Goal: Information Seeking & Learning: Learn about a topic

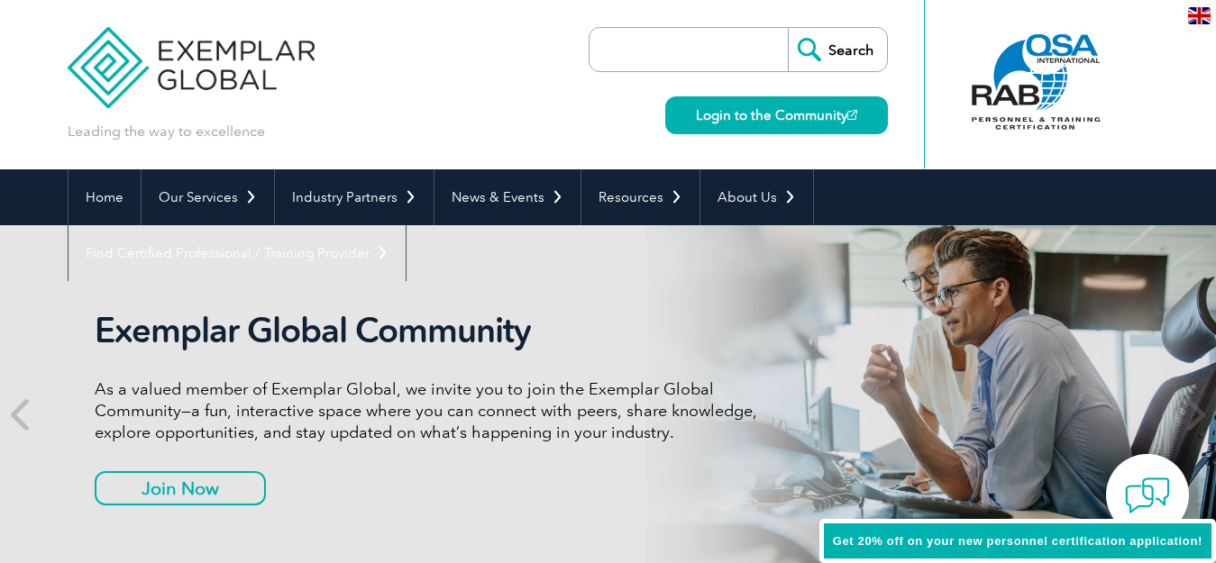
scroll to position [112, 0]
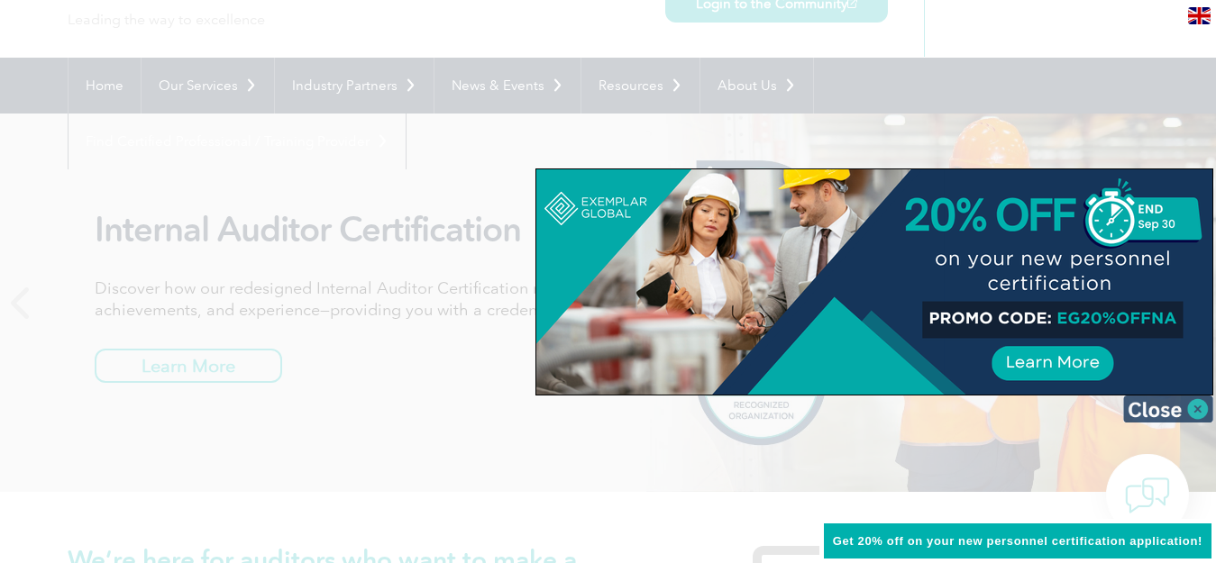
click at [1196, 408] on img at bounding box center [1168, 409] width 90 height 27
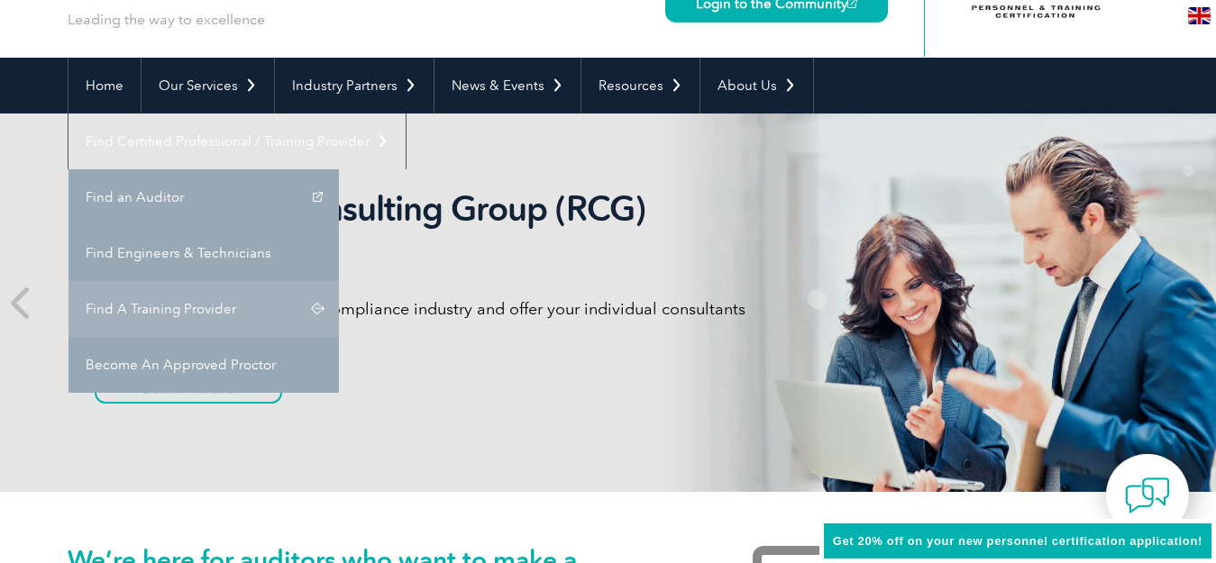
click at [339, 281] on link "Find A Training Provider" at bounding box center [204, 309] width 270 height 56
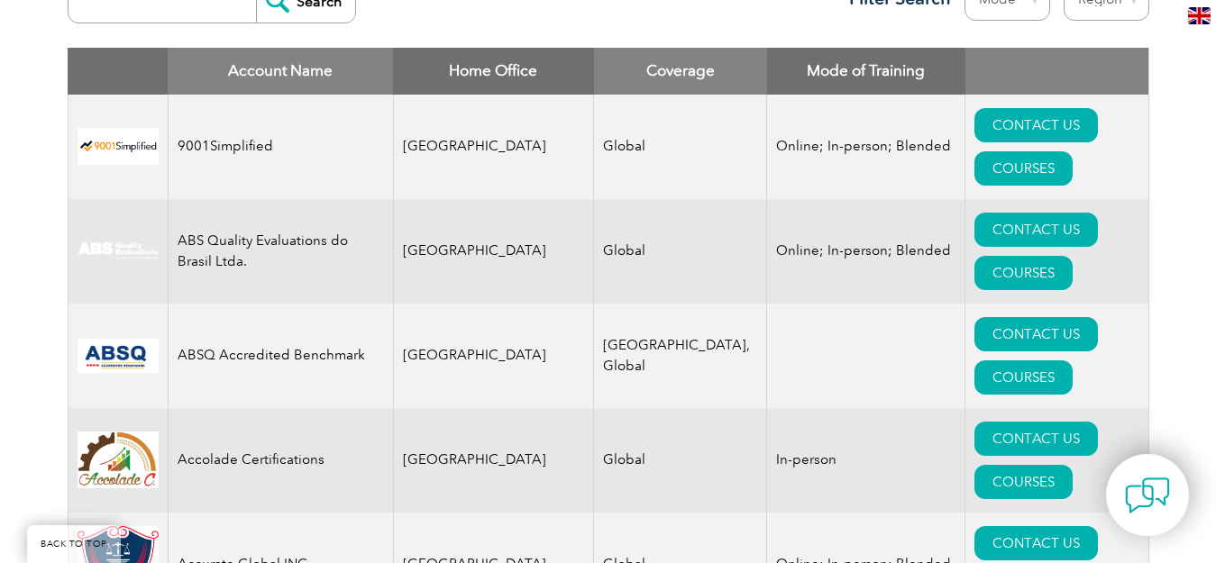
scroll to position [496, 0]
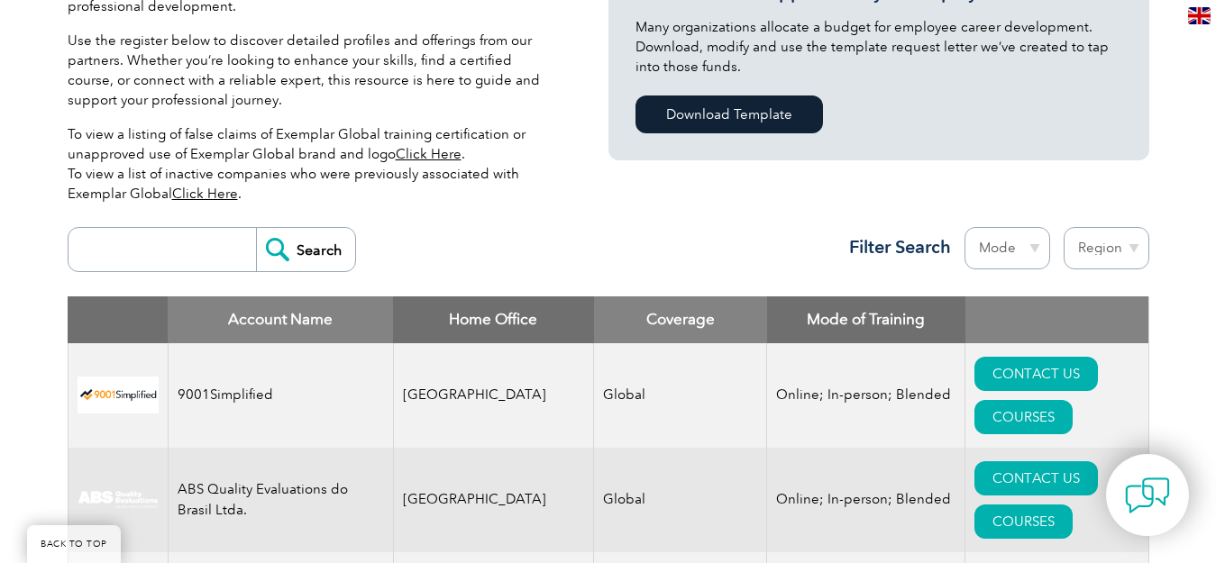
click at [155, 254] on input "search" at bounding box center [167, 249] width 178 height 43
type input "BQS"
click at [256, 228] on input "Search" at bounding box center [305, 249] width 99 height 43
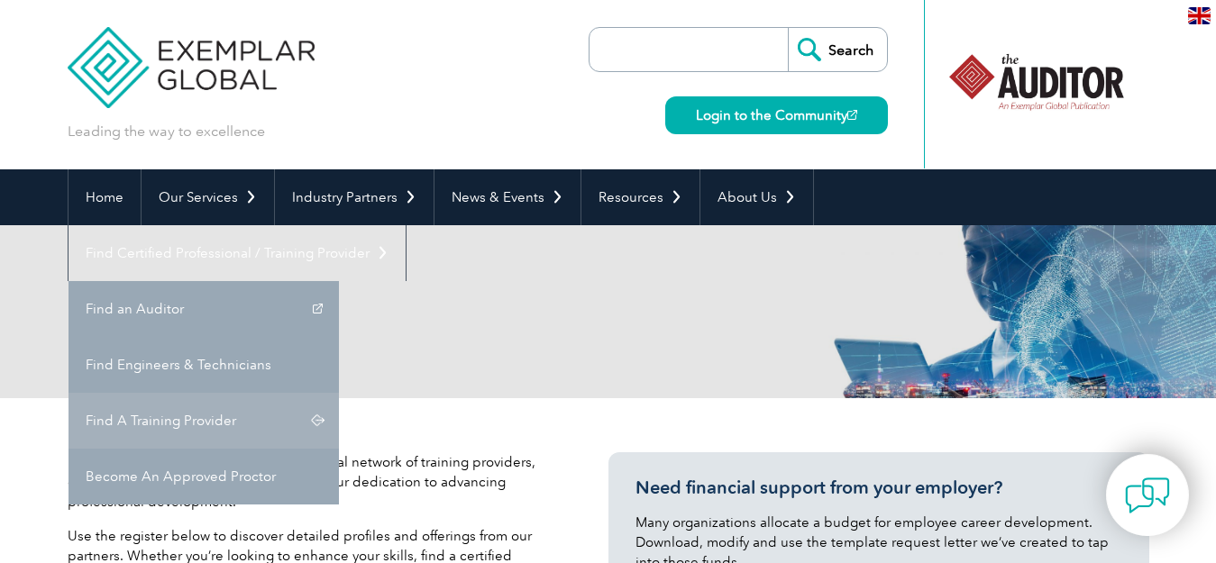
click at [339, 393] on link "Find A Training Provider" at bounding box center [204, 421] width 270 height 56
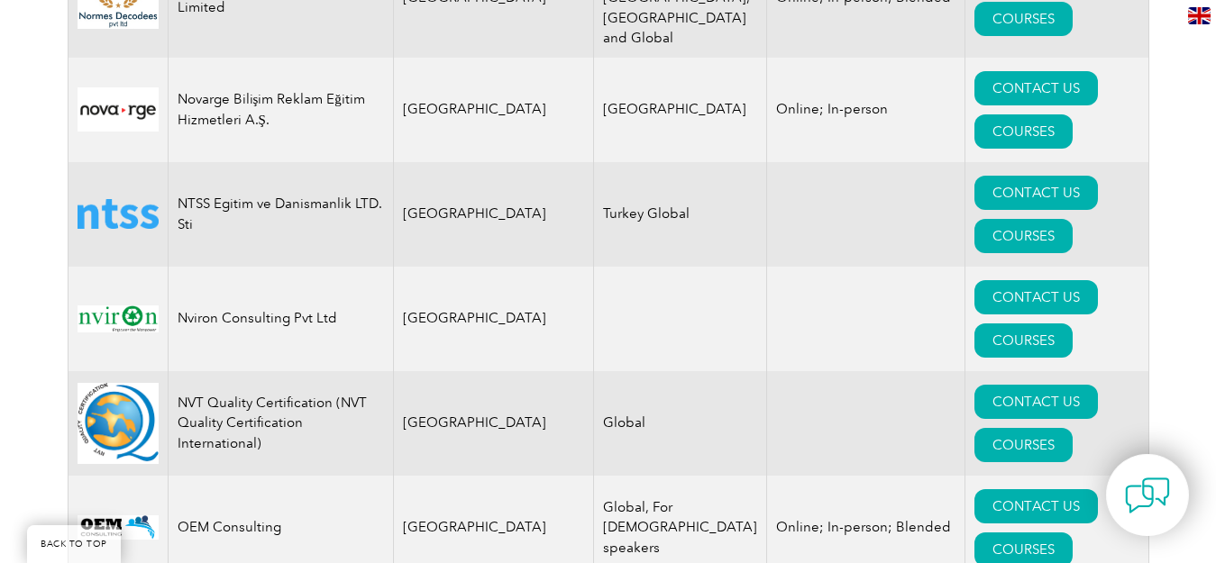
scroll to position [20050, 0]
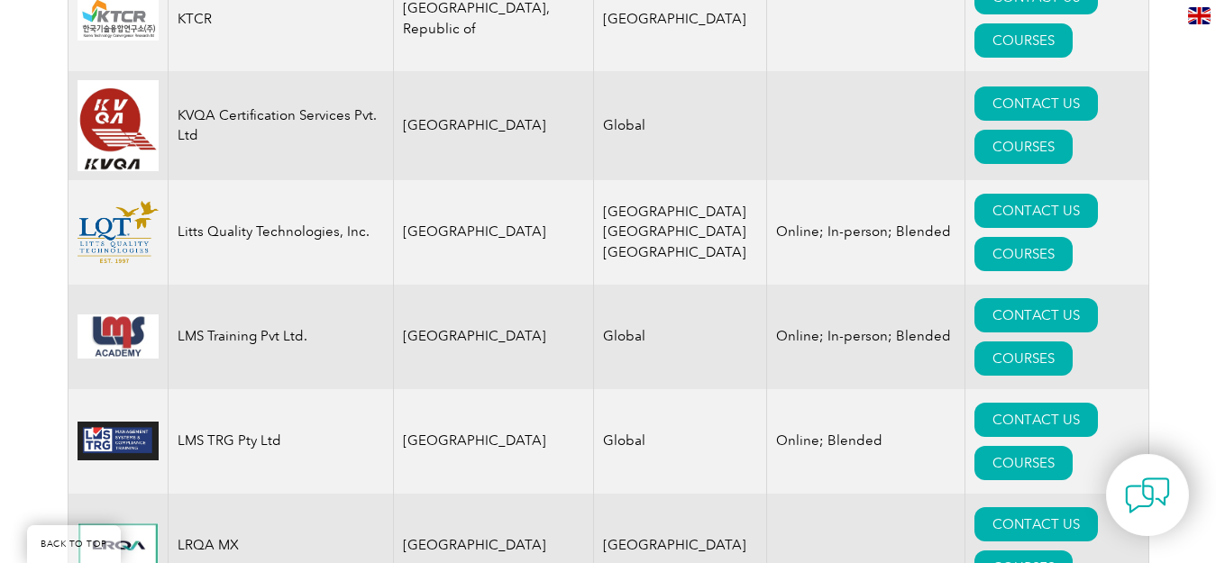
scroll to position [16352, 0]
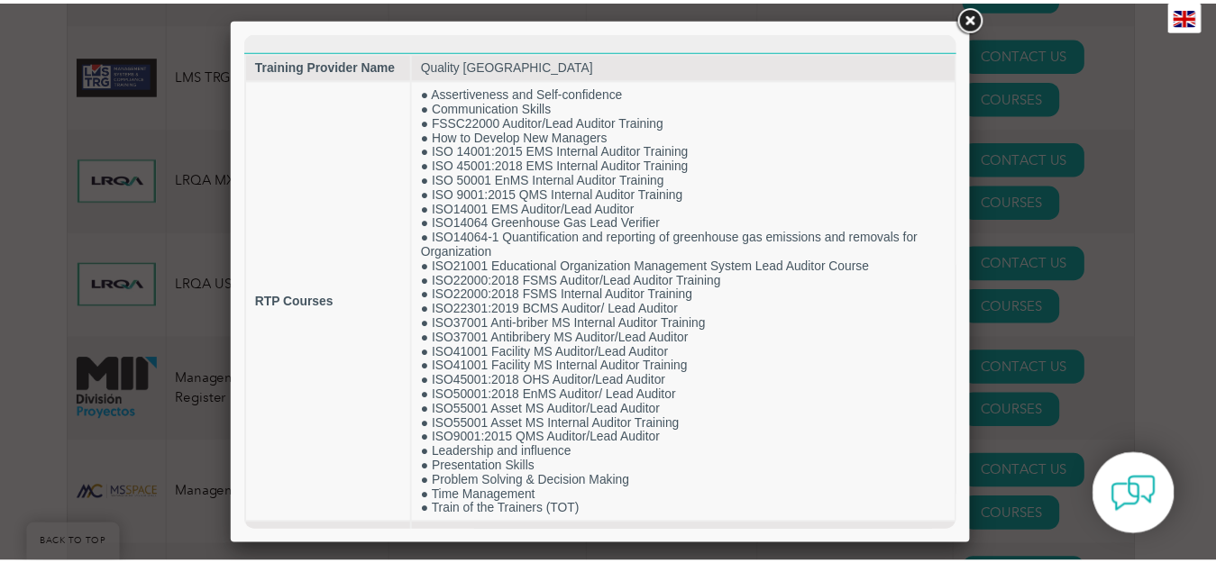
scroll to position [16737, 0]
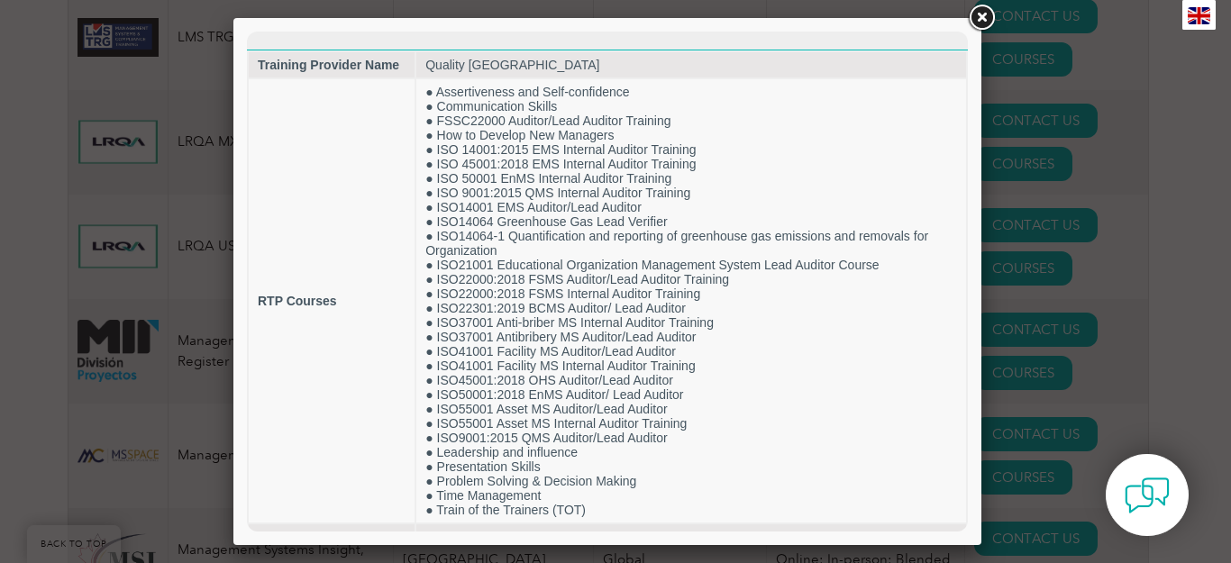
click at [988, 13] on link at bounding box center [981, 18] width 32 height 32
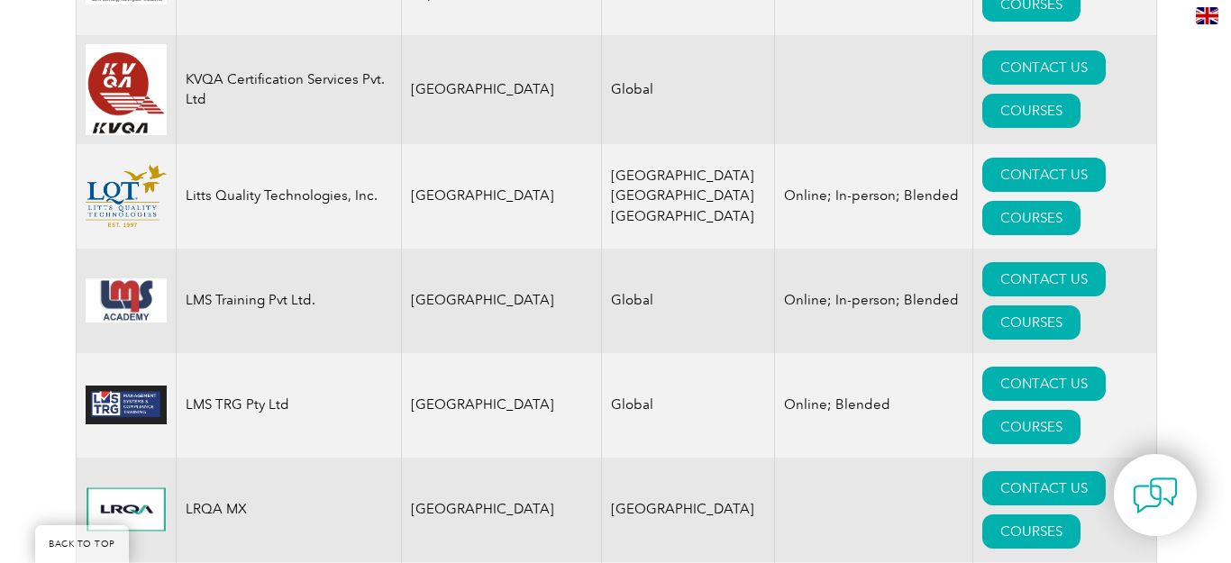
scroll to position [16123, 0]
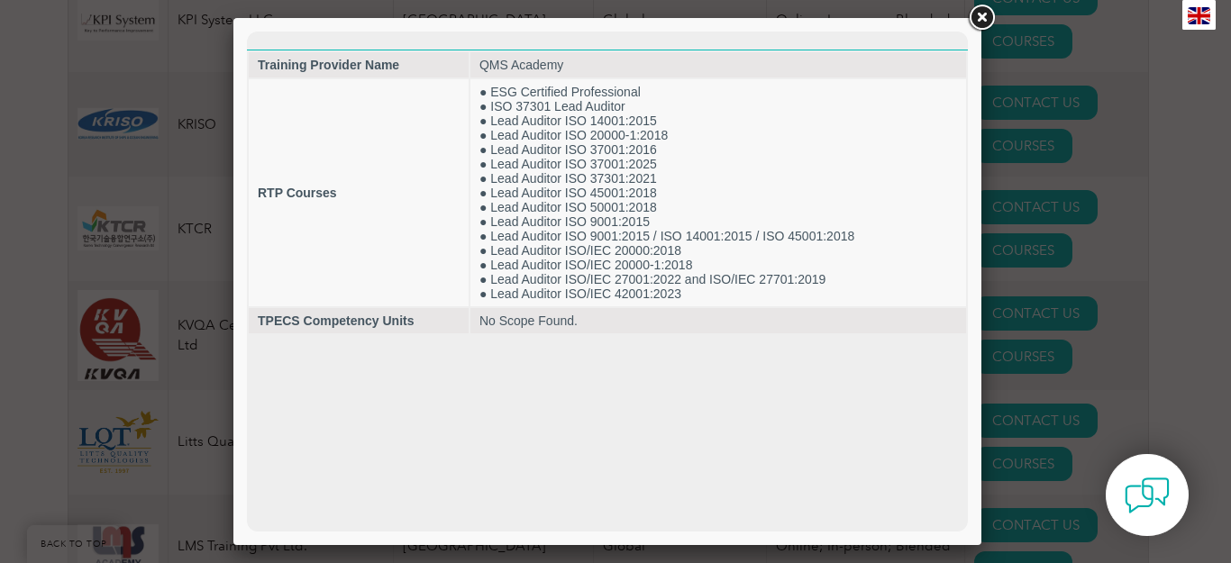
scroll to position [0, 0]
click at [977, 18] on link at bounding box center [981, 18] width 32 height 32
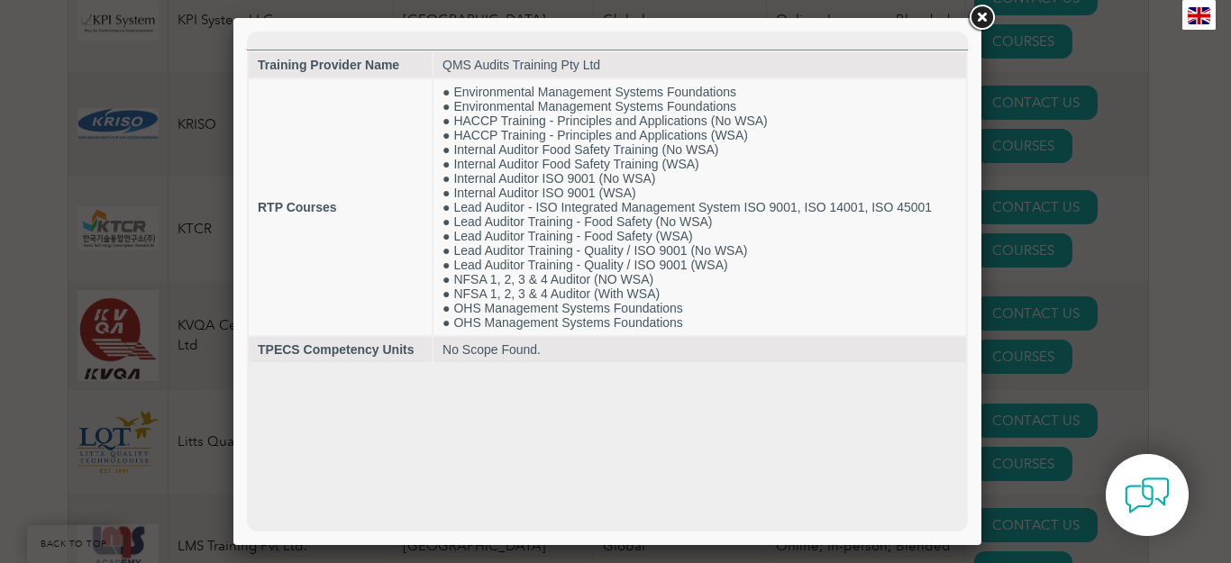
click at [981, 19] on link at bounding box center [981, 18] width 32 height 32
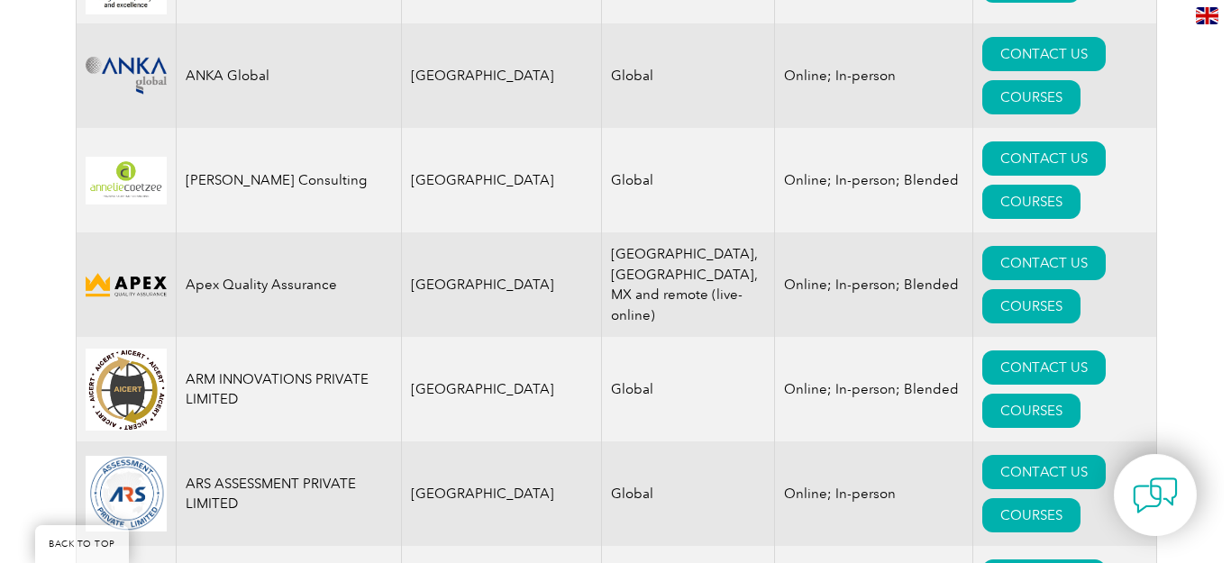
scroll to position [2163, 0]
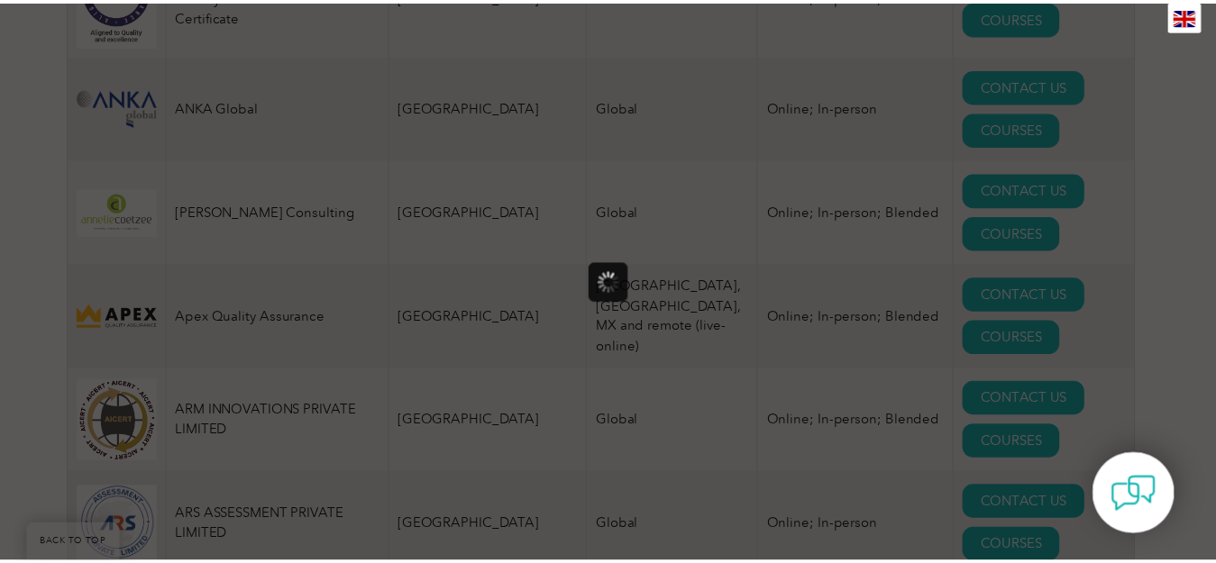
scroll to position [0, 0]
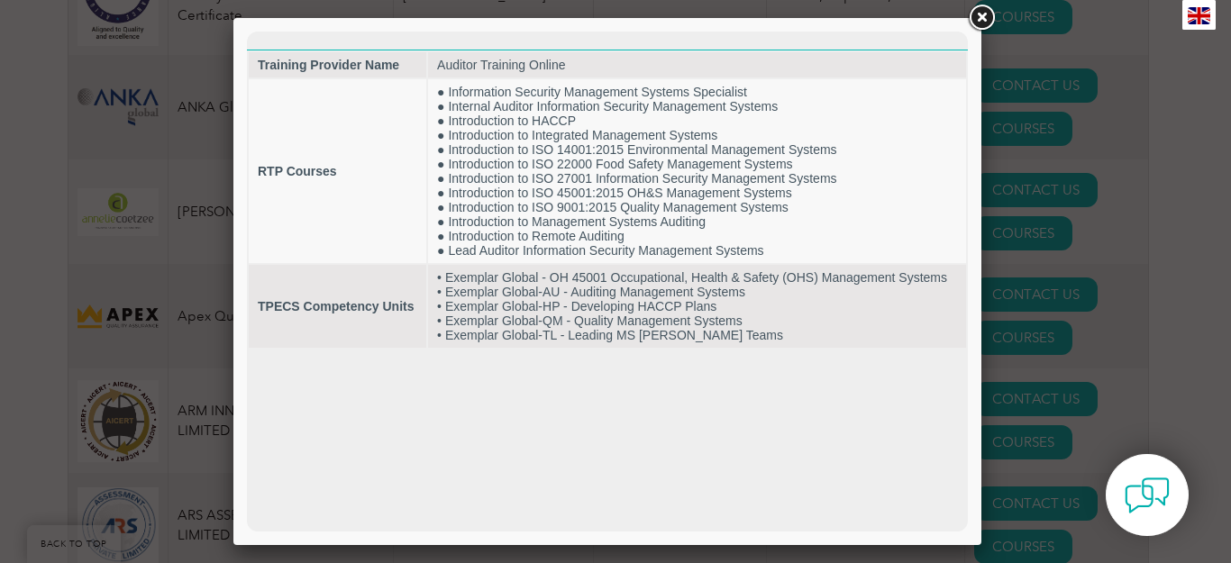
click at [984, 23] on link at bounding box center [981, 18] width 32 height 32
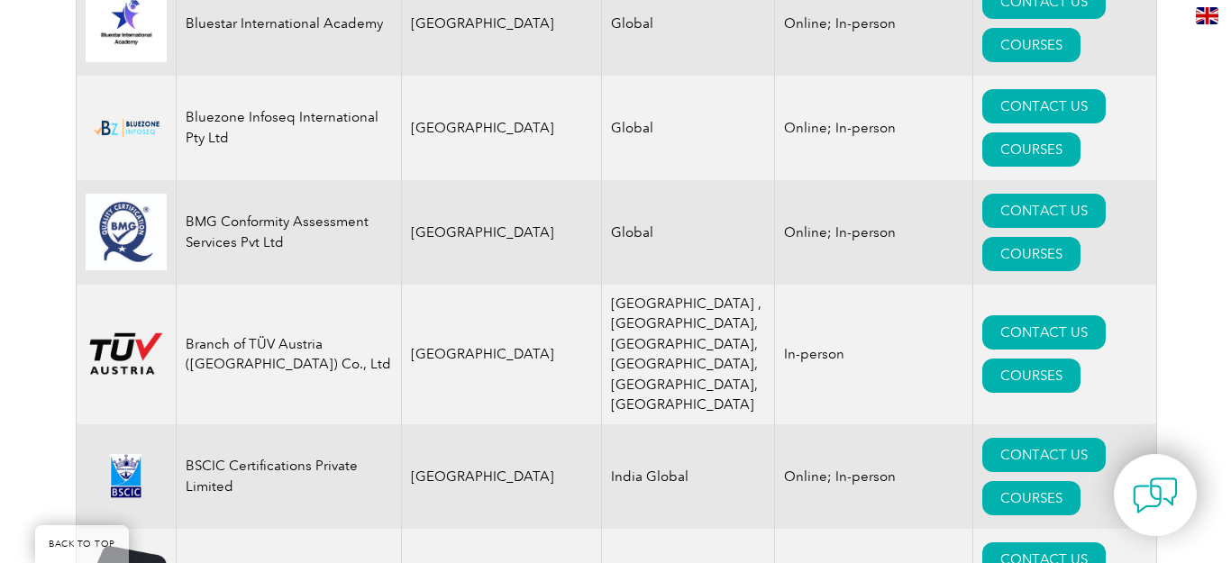
scroll to position [4146, 0]
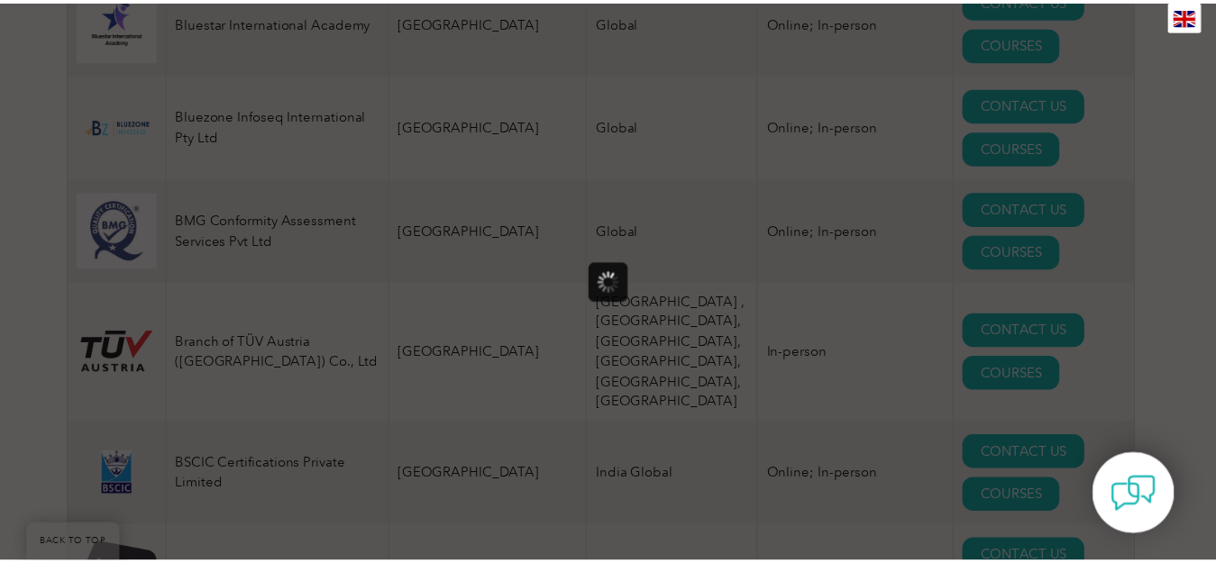
scroll to position [0, 0]
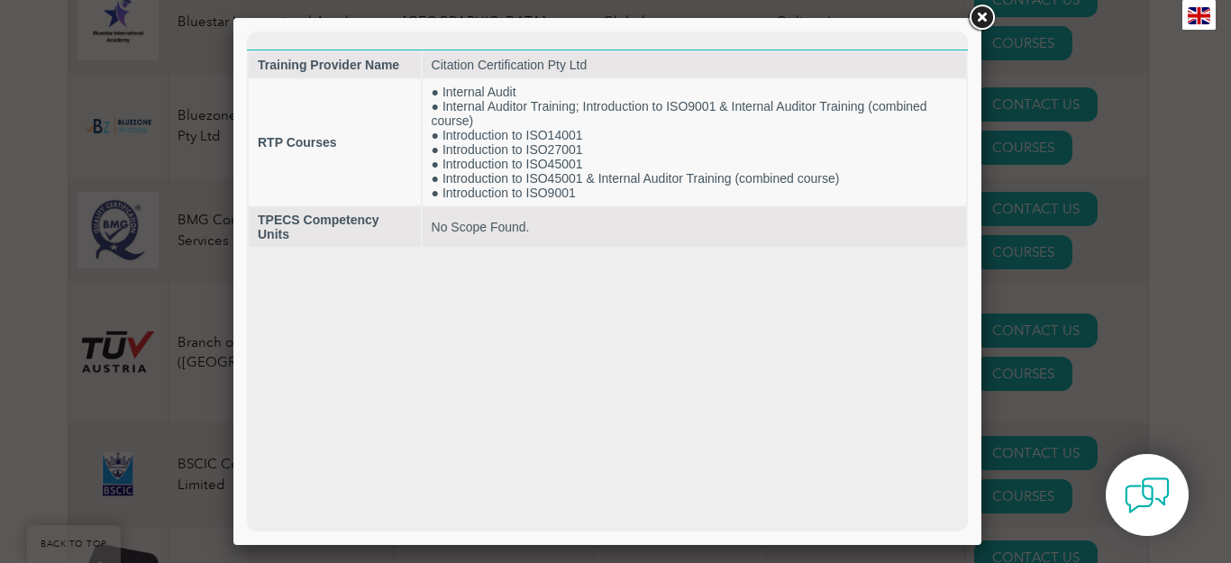
click at [979, 19] on link at bounding box center [981, 18] width 32 height 32
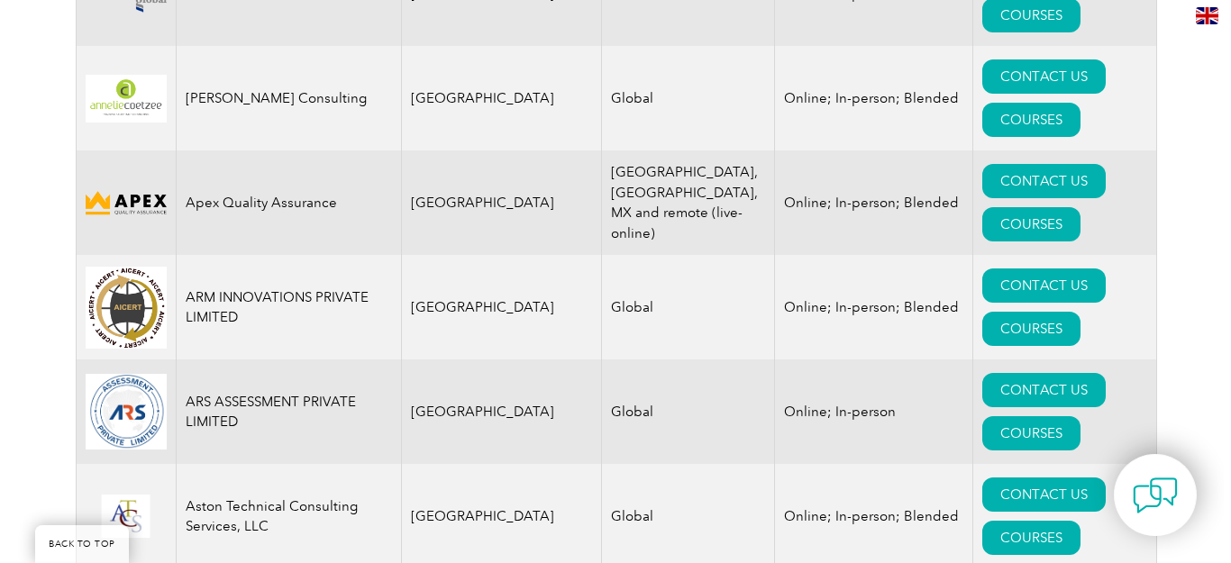
scroll to position [2163, 0]
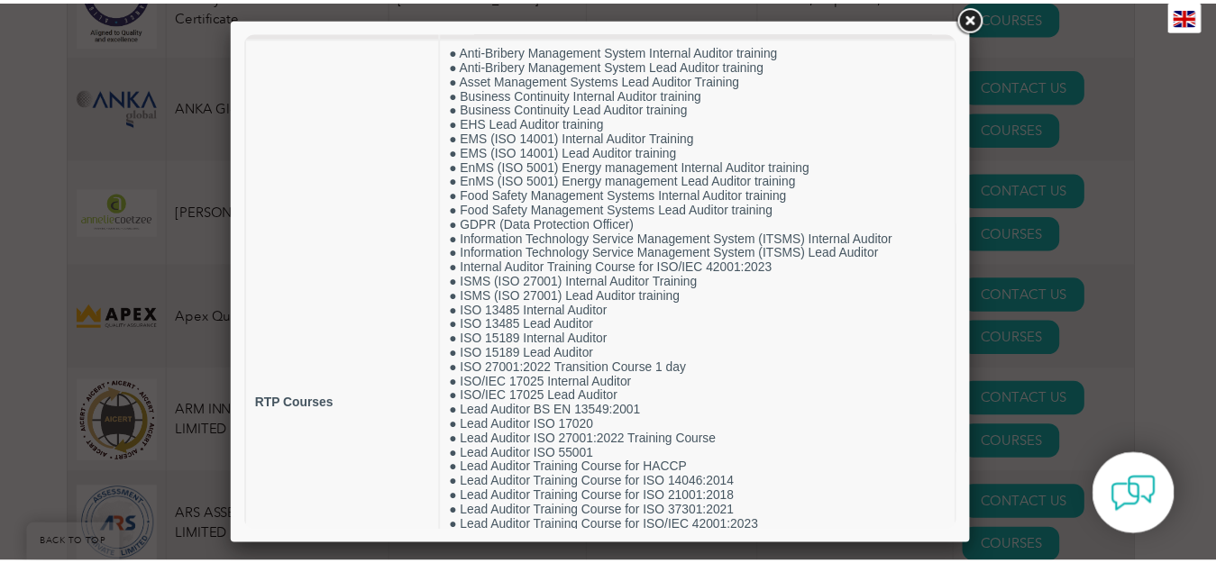
scroll to position [37, 0]
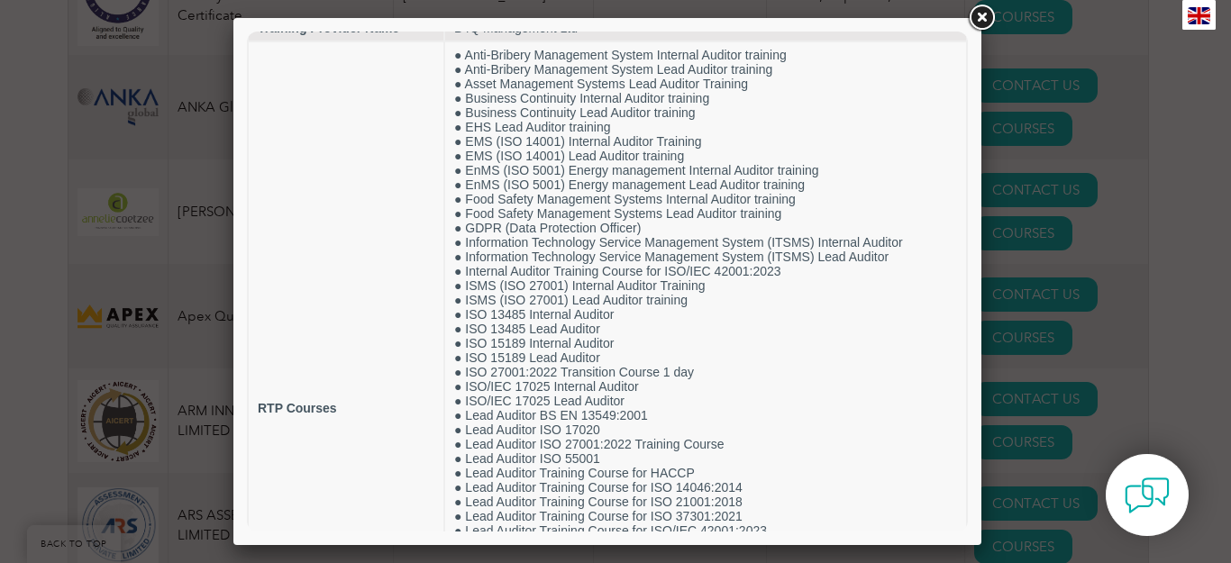
click at [977, 17] on link at bounding box center [981, 18] width 32 height 32
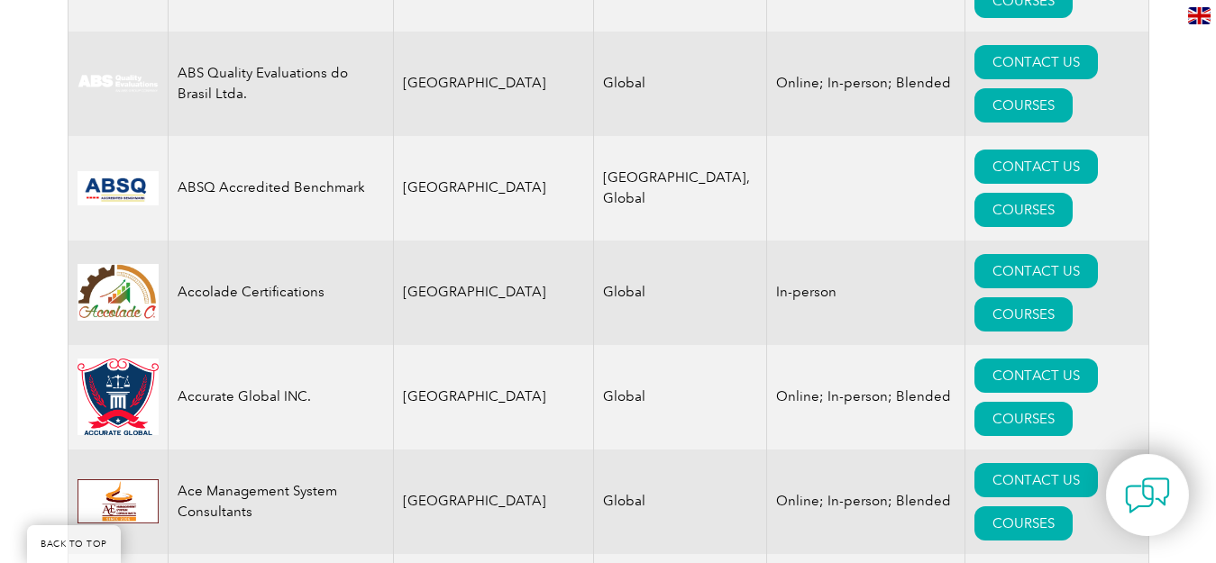
scroll to position [631, 0]
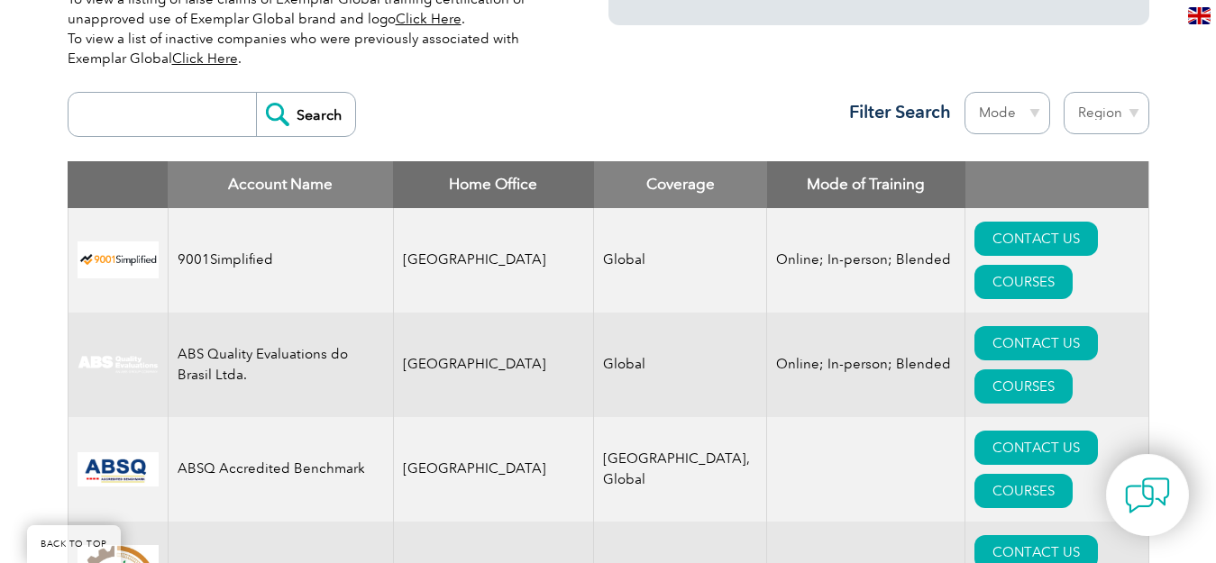
click at [148, 125] on input "search" at bounding box center [167, 114] width 178 height 43
type input "BQS"
click at [320, 114] on input "Search" at bounding box center [305, 114] width 99 height 43
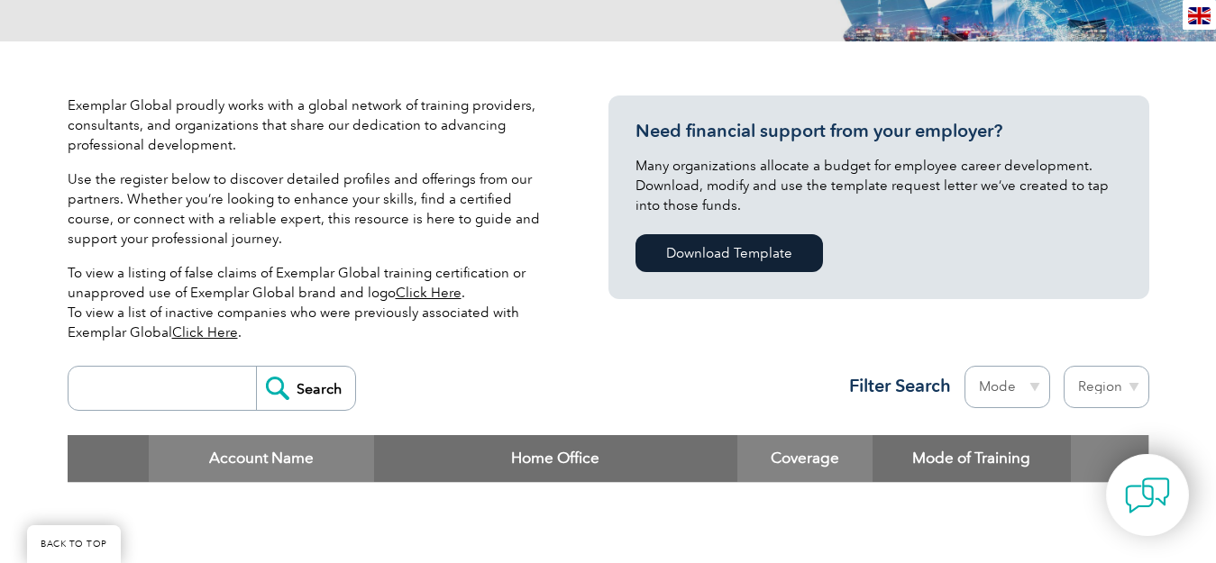
scroll to position [451, 0]
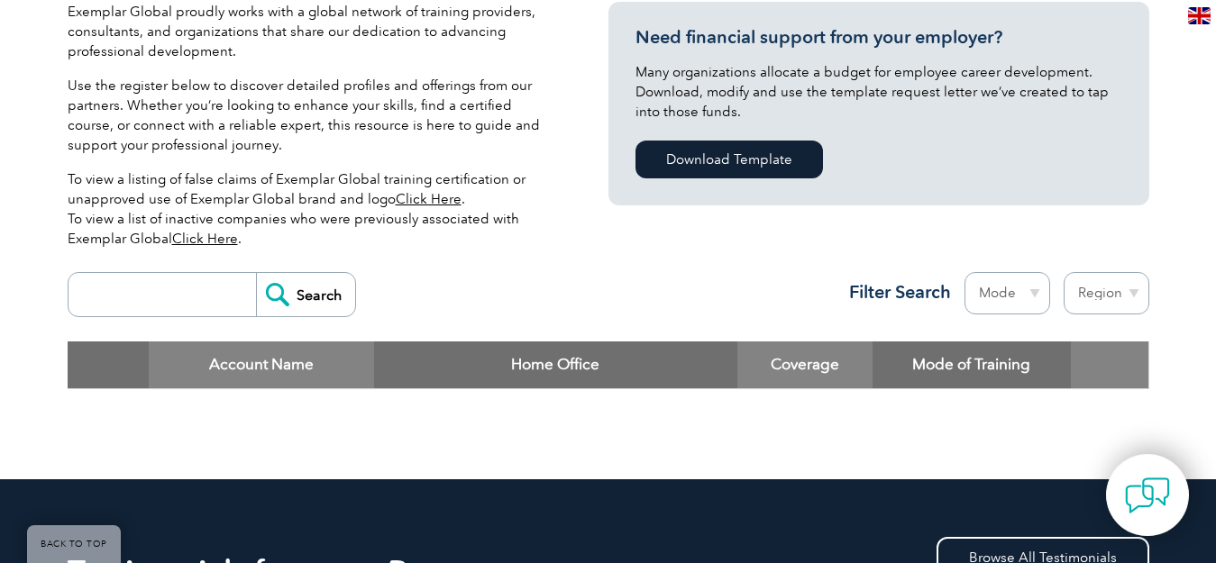
click at [1135, 292] on select "Region [GEOGRAPHIC_DATA] [GEOGRAPHIC_DATA] [GEOGRAPHIC_DATA] [GEOGRAPHIC_DATA] …" at bounding box center [1107, 293] width 86 height 42
select select "[GEOGRAPHIC_DATA]"
click at [1064, 272] on select "Region [GEOGRAPHIC_DATA] [GEOGRAPHIC_DATA] [GEOGRAPHIC_DATA] [GEOGRAPHIC_DATA] …" at bounding box center [1107, 293] width 86 height 42
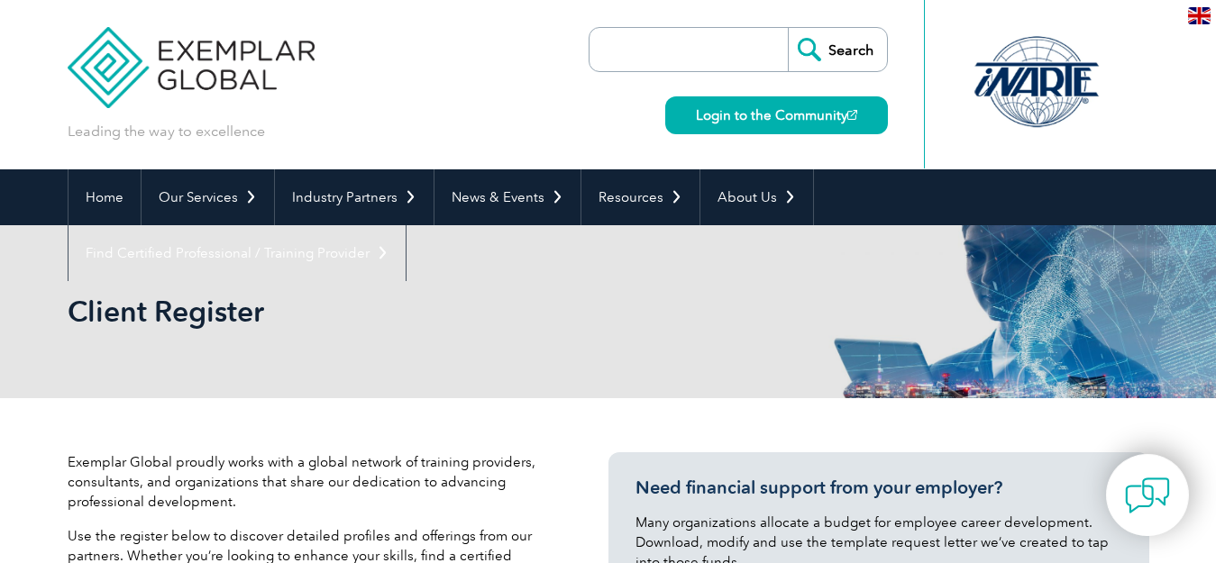
select select "[GEOGRAPHIC_DATA]"
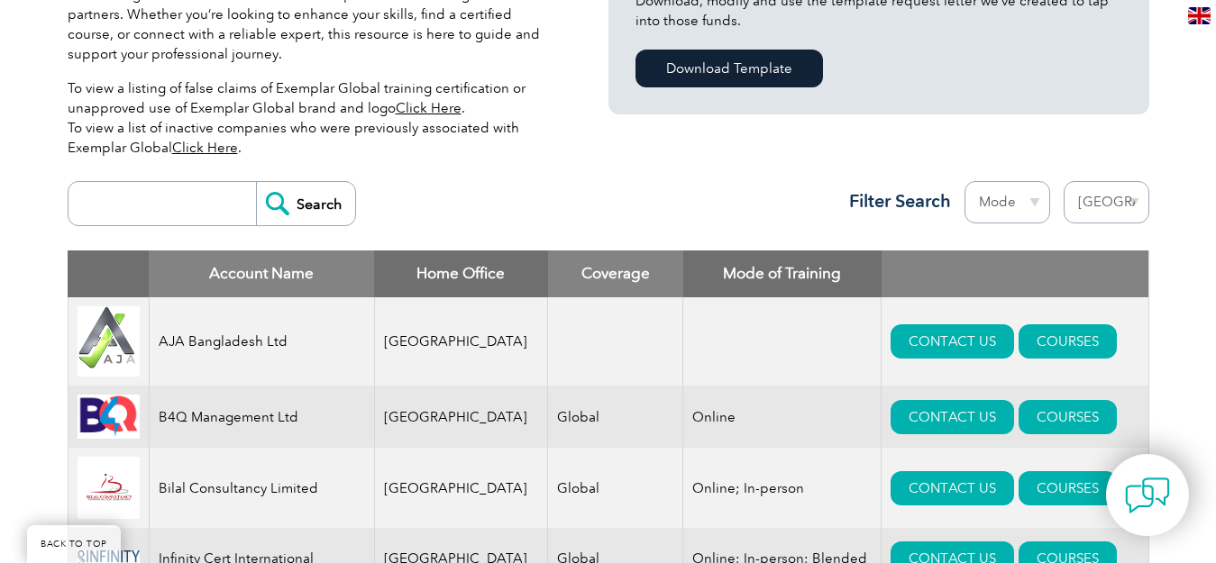
scroll to position [674, 0]
